Goal: Task Accomplishment & Management: Manage account settings

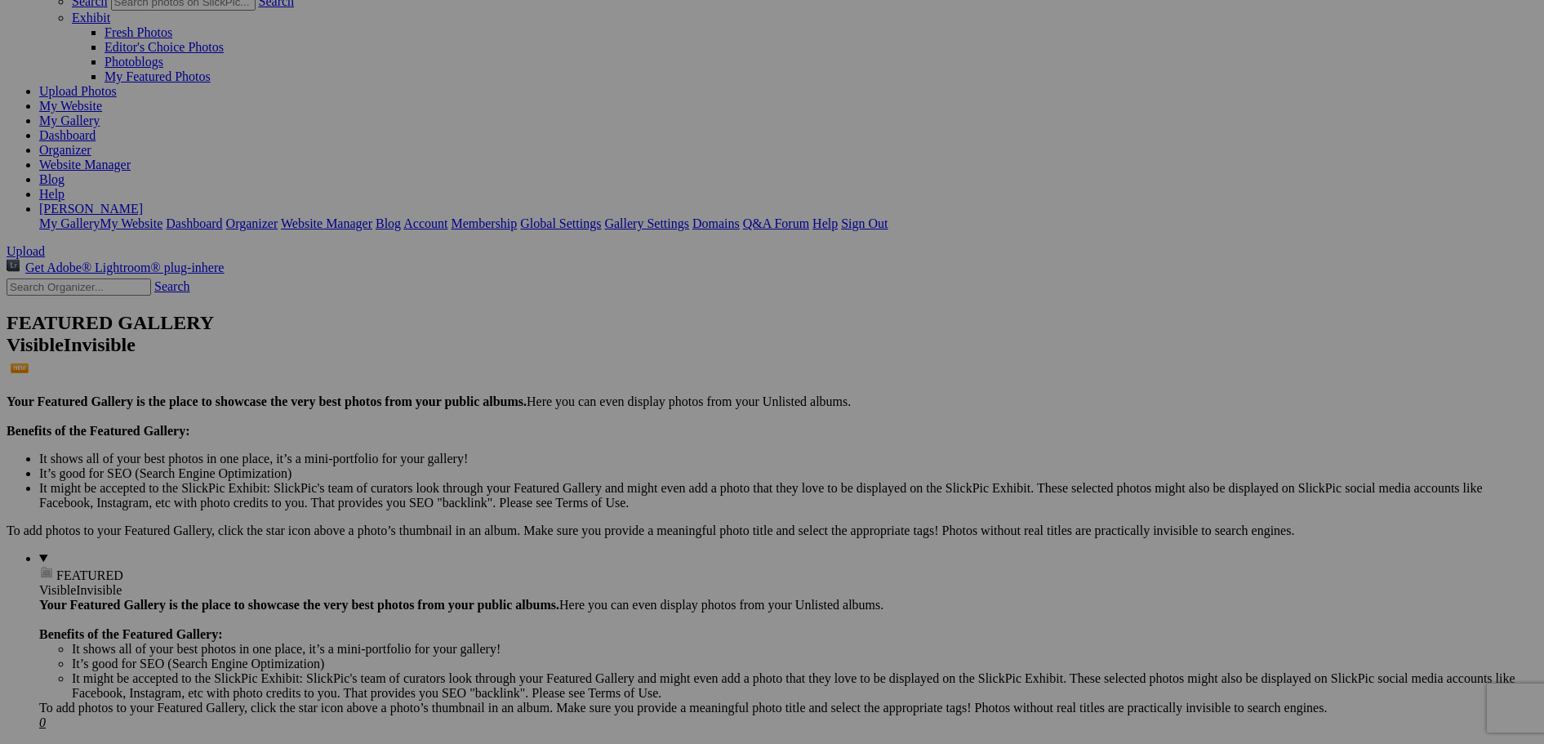
scroll to position [163, 0]
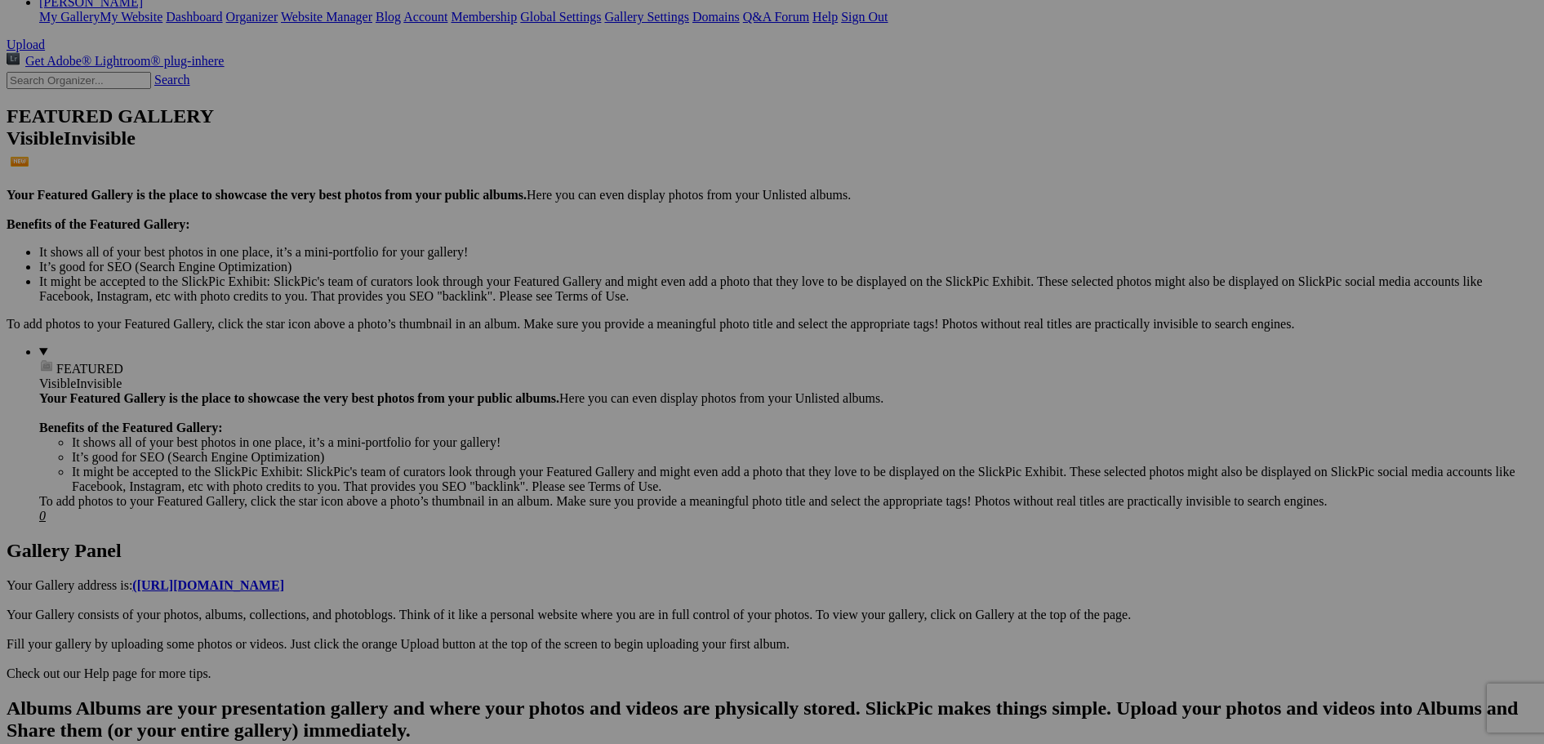
scroll to position [334, 0]
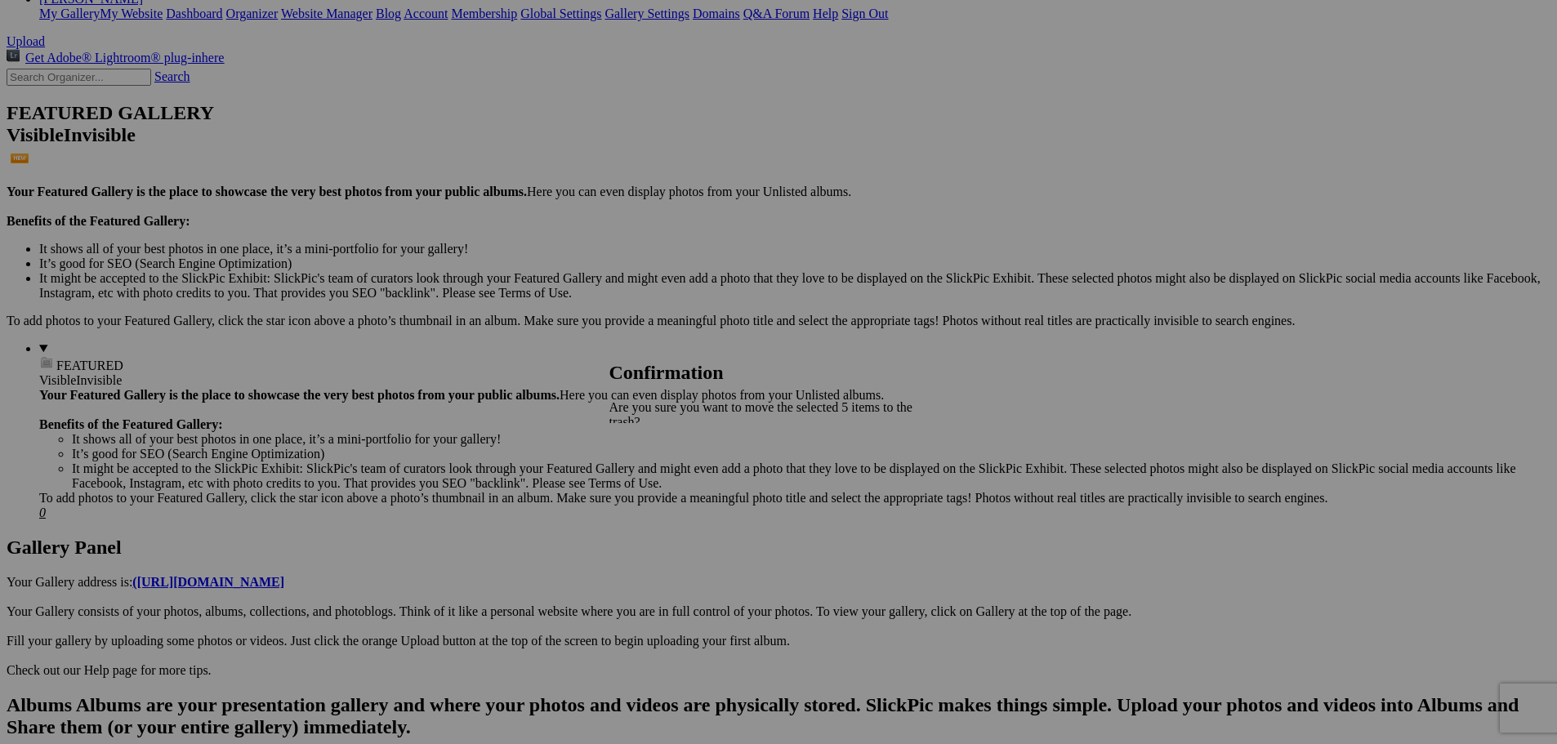
click at [664, 487] on span "Yes" at bounding box center [654, 494] width 19 height 14
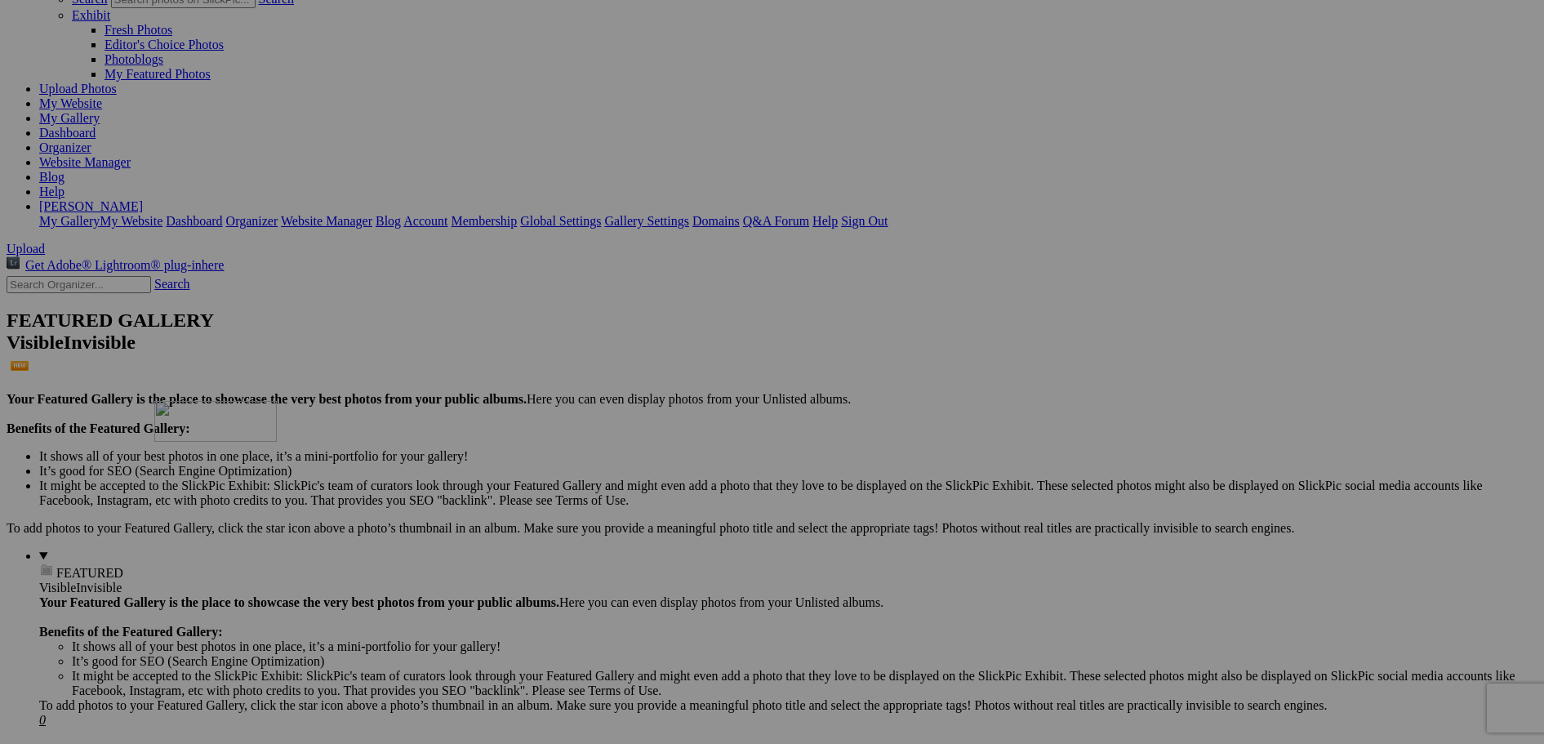
drag, startPoint x: 1161, startPoint y: 509, endPoint x: 390, endPoint y: 543, distance: 771.8
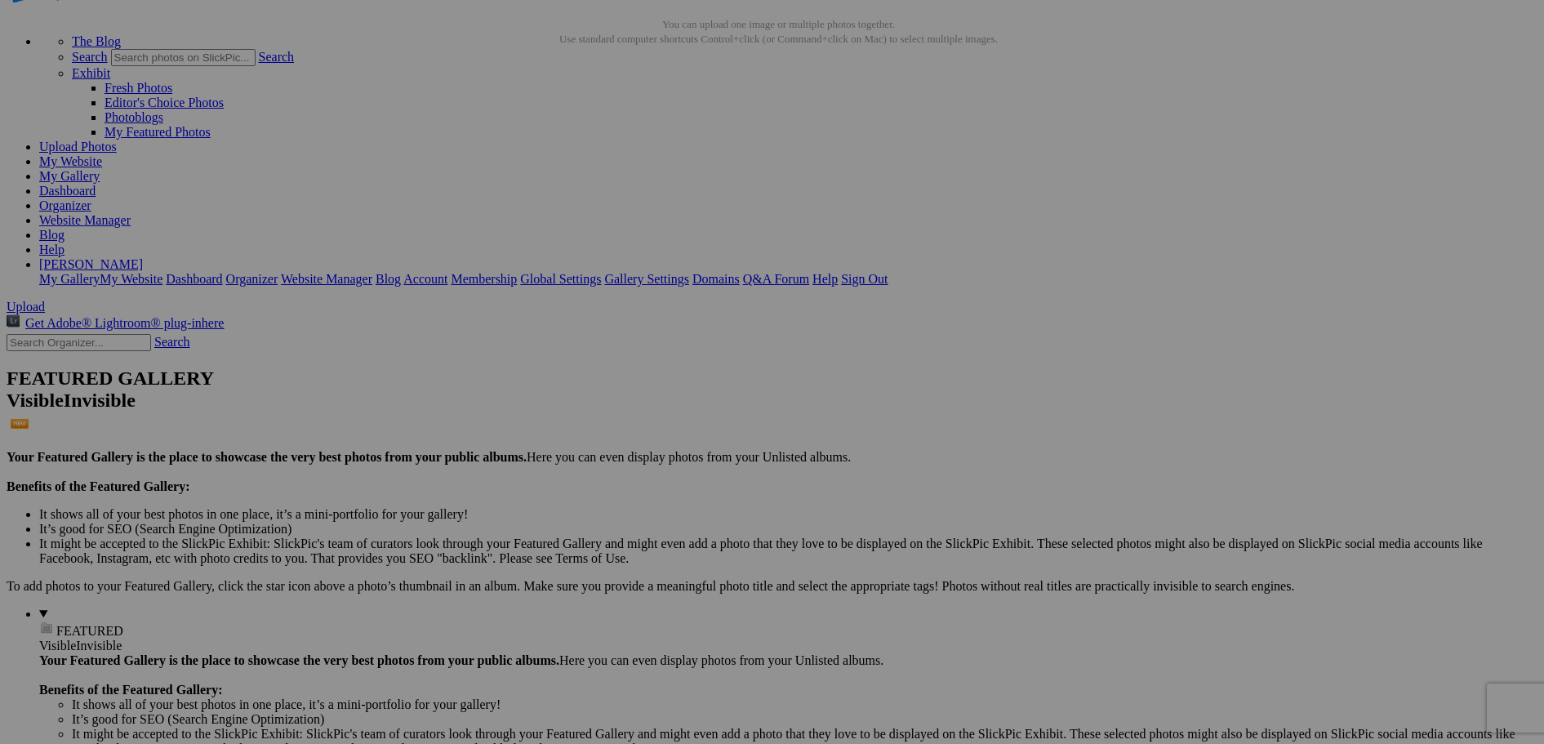
scroll to position [0, 0]
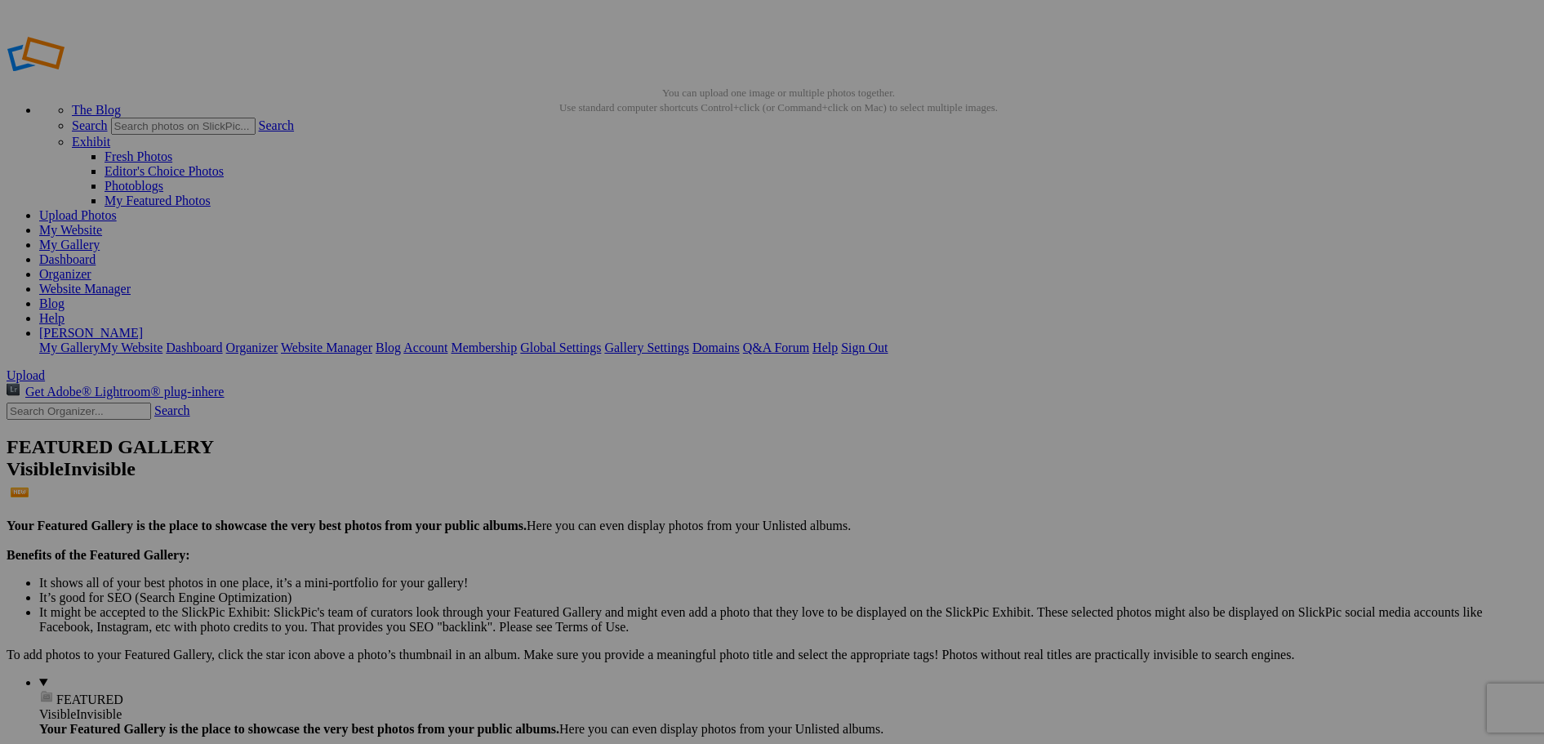
click at [102, 223] on link "My Website" at bounding box center [70, 230] width 63 height 14
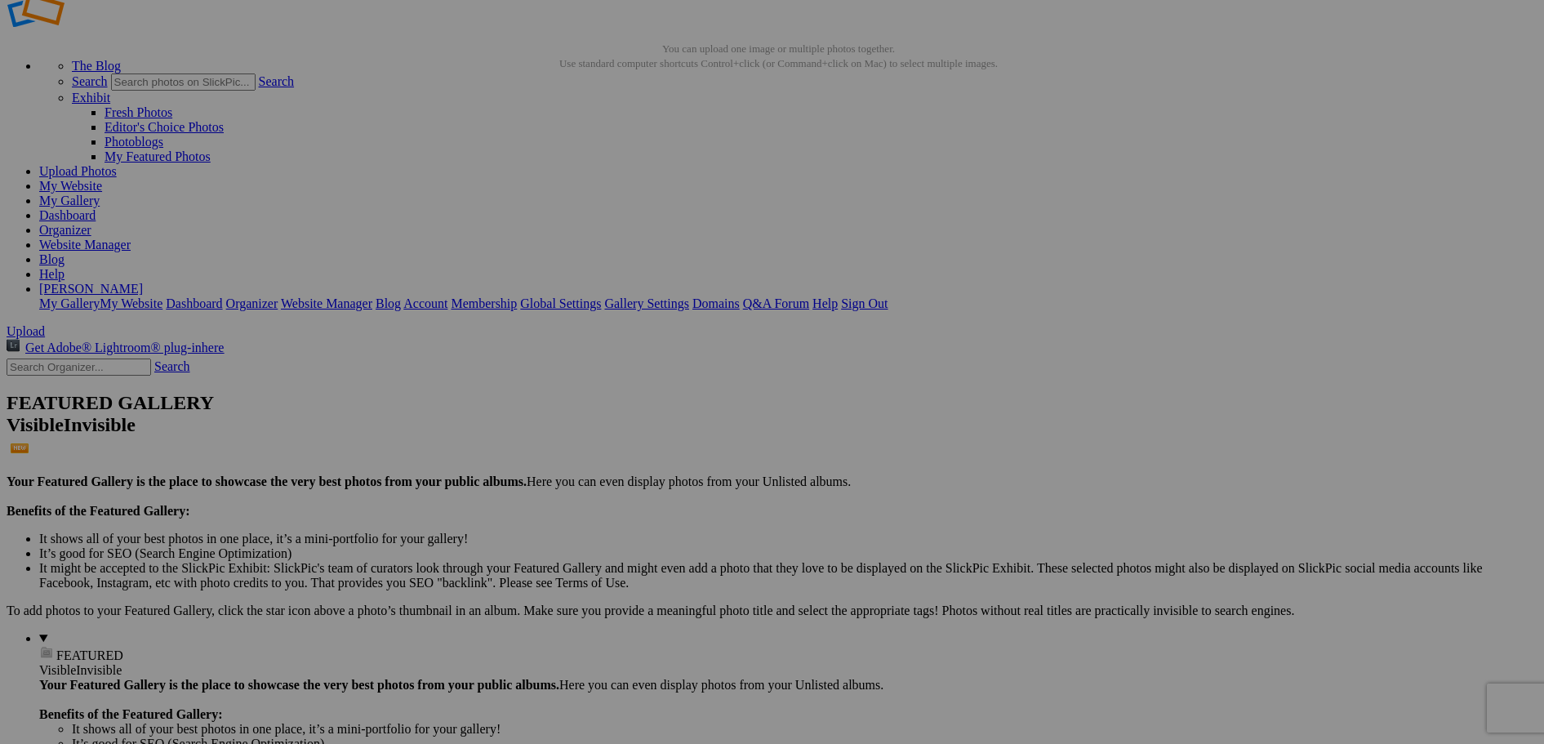
scroll to position [82, 0]
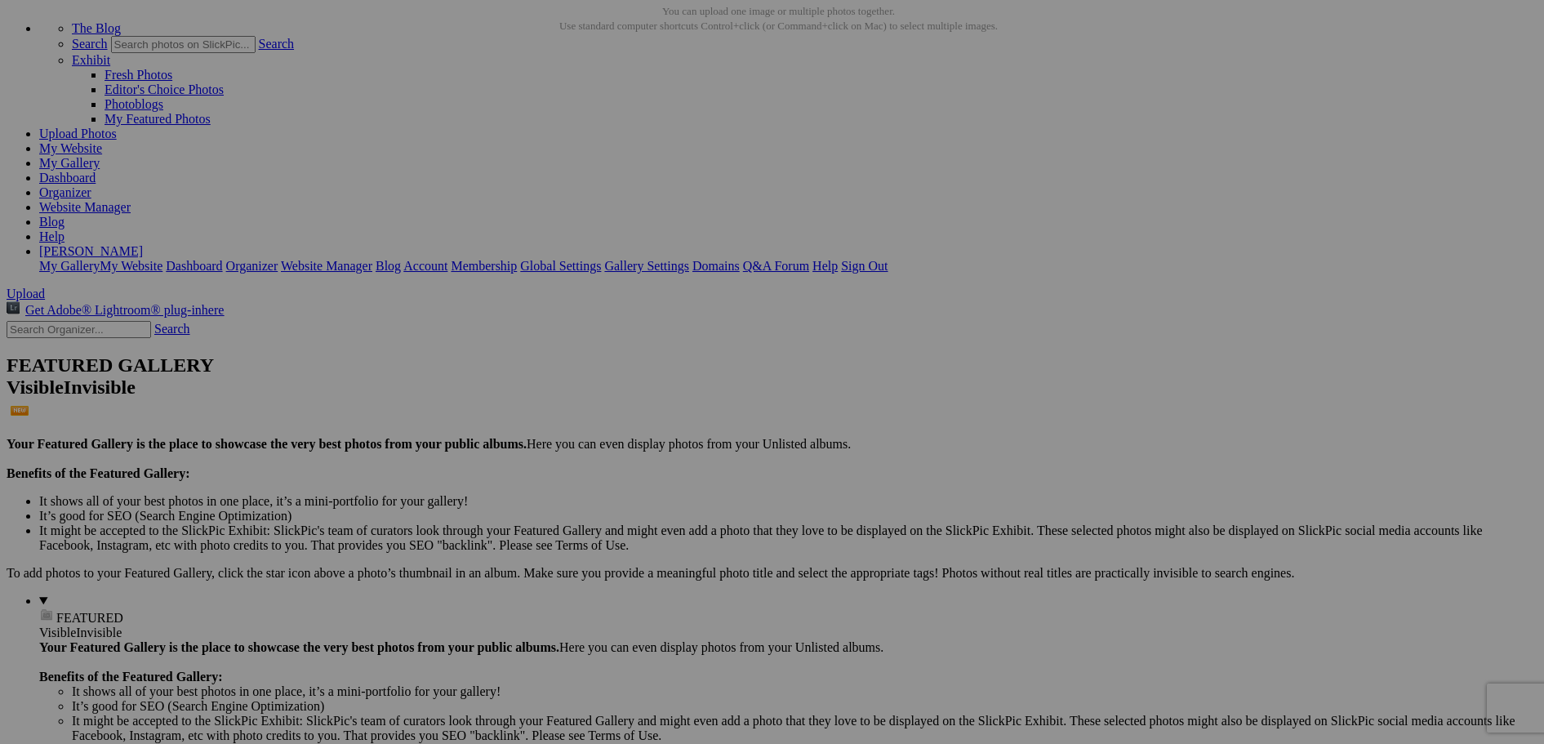
click at [664, 487] on span "Yes" at bounding box center [654, 494] width 19 height 14
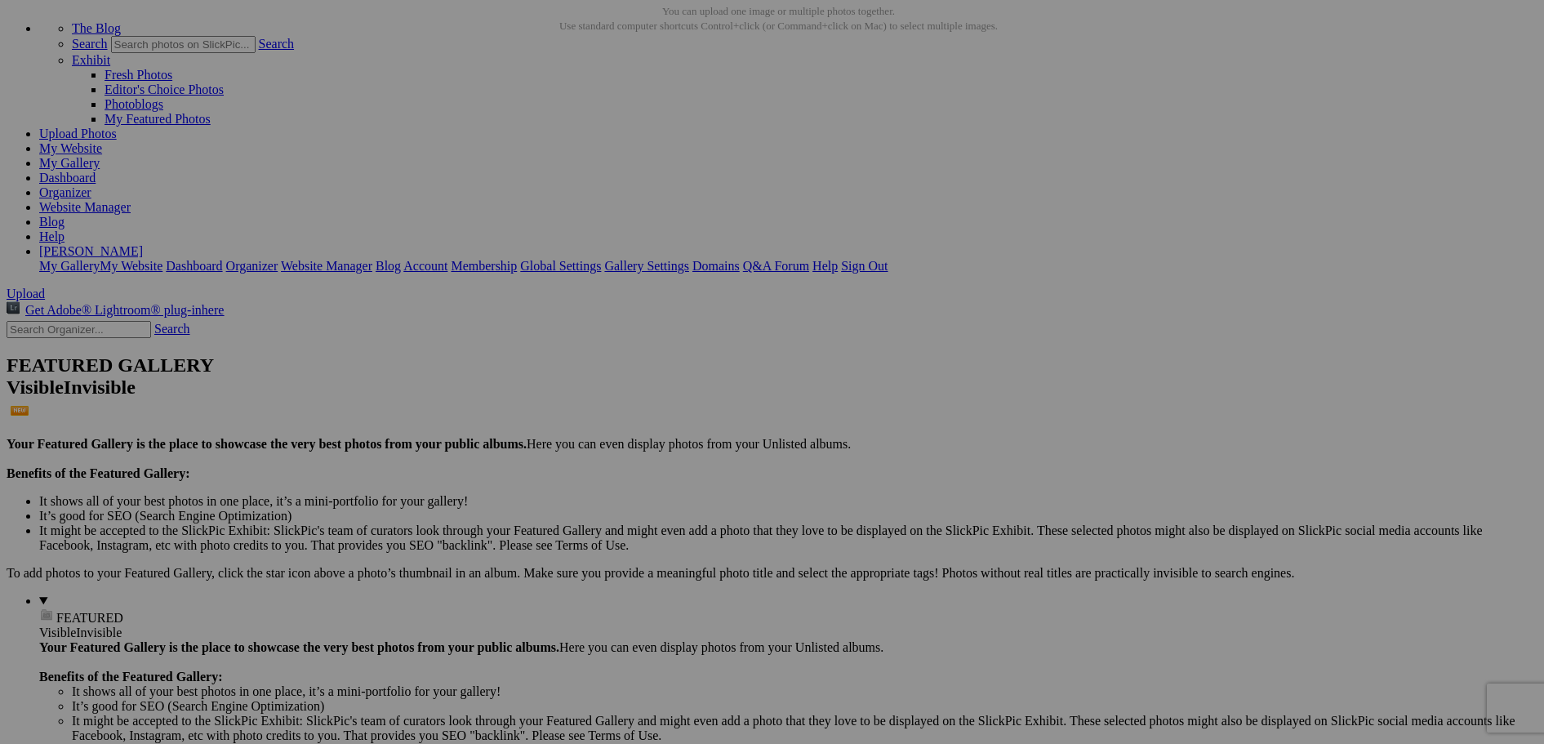
scroll to position [0, 0]
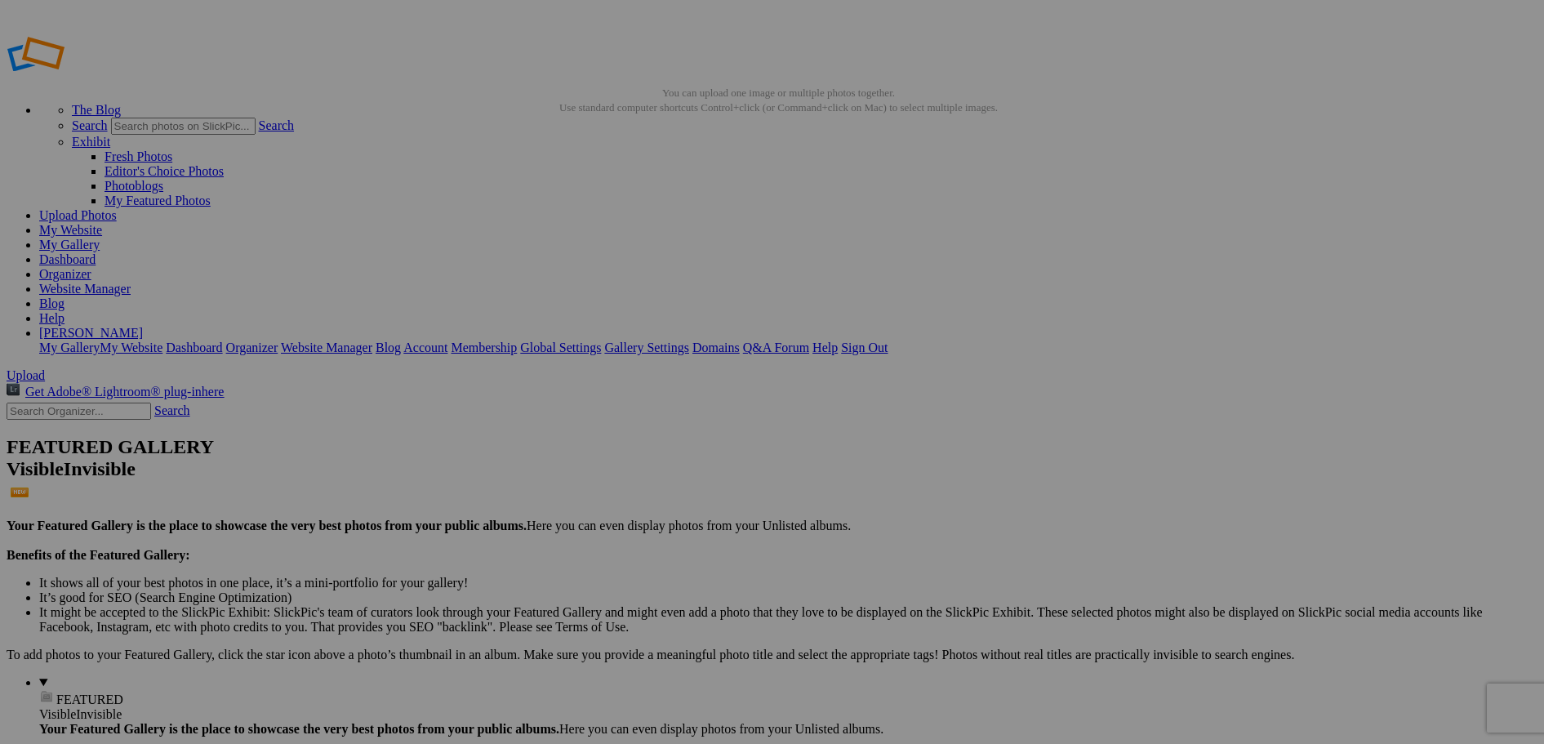
click at [102, 223] on link "My Website" at bounding box center [70, 230] width 63 height 14
